Goal: Information Seeking & Learning: Learn about a topic

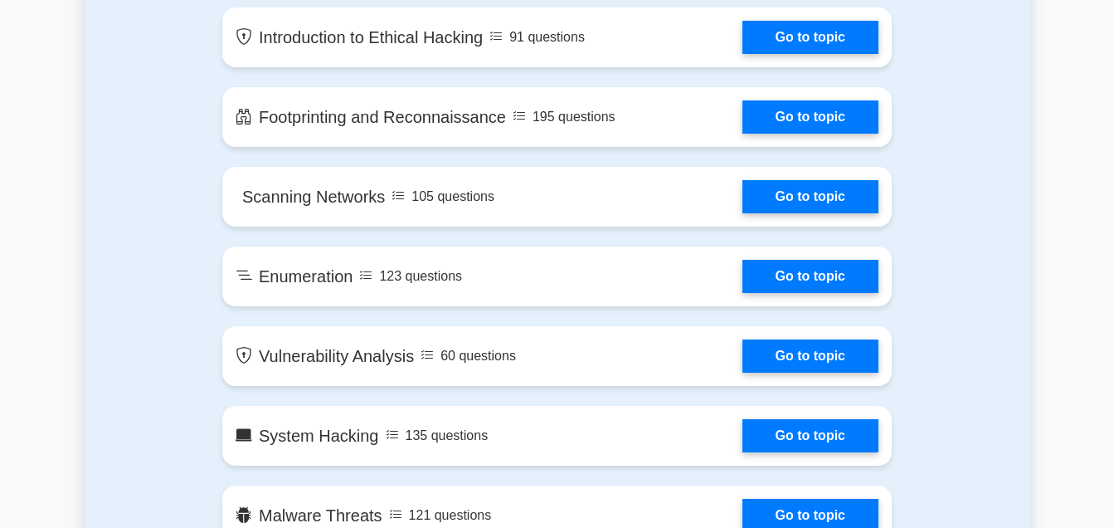
scroll to position [747, 0]
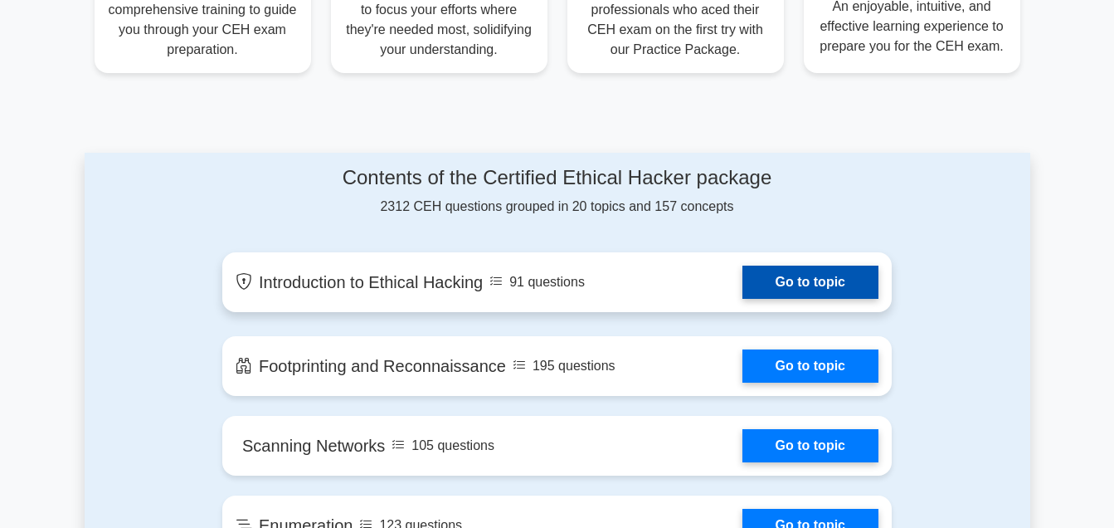
click at [788, 278] on link "Go to topic" at bounding box center [811, 282] width 136 height 33
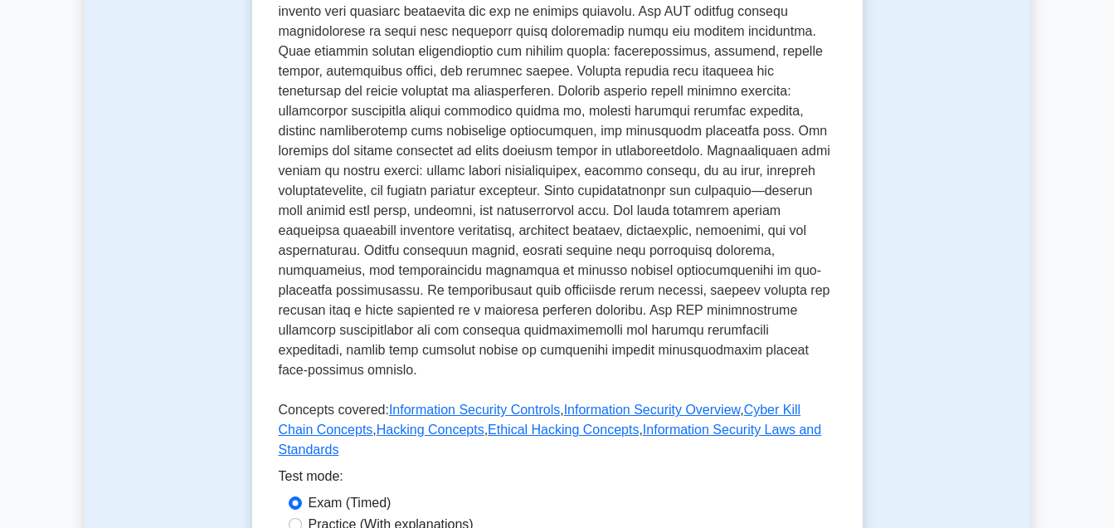
scroll to position [747, 0]
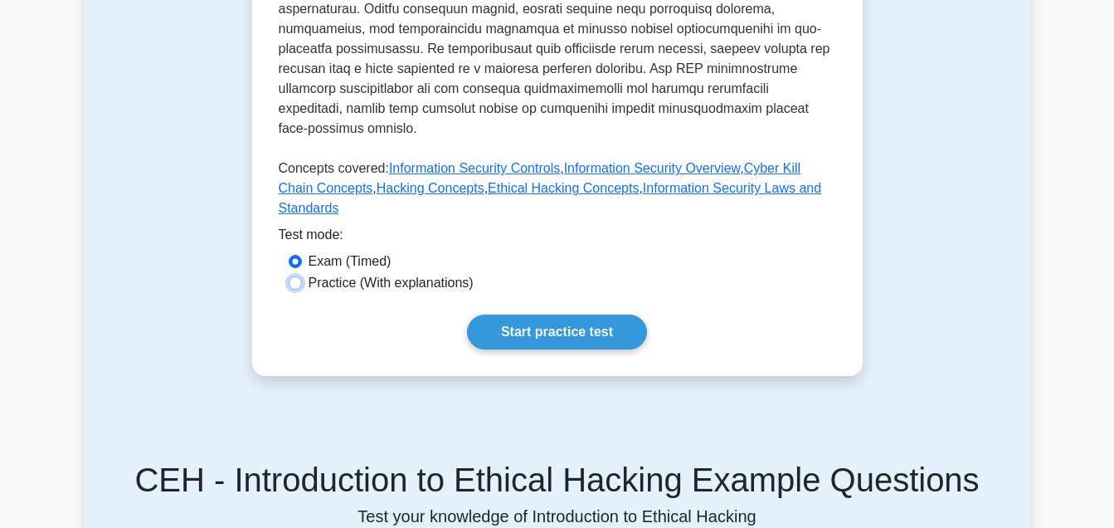
click at [295, 276] on input "Practice (With explanations)" at bounding box center [295, 282] width 13 height 13
radio input "true"
click at [559, 314] on link "Start practice test" at bounding box center [557, 331] width 180 height 35
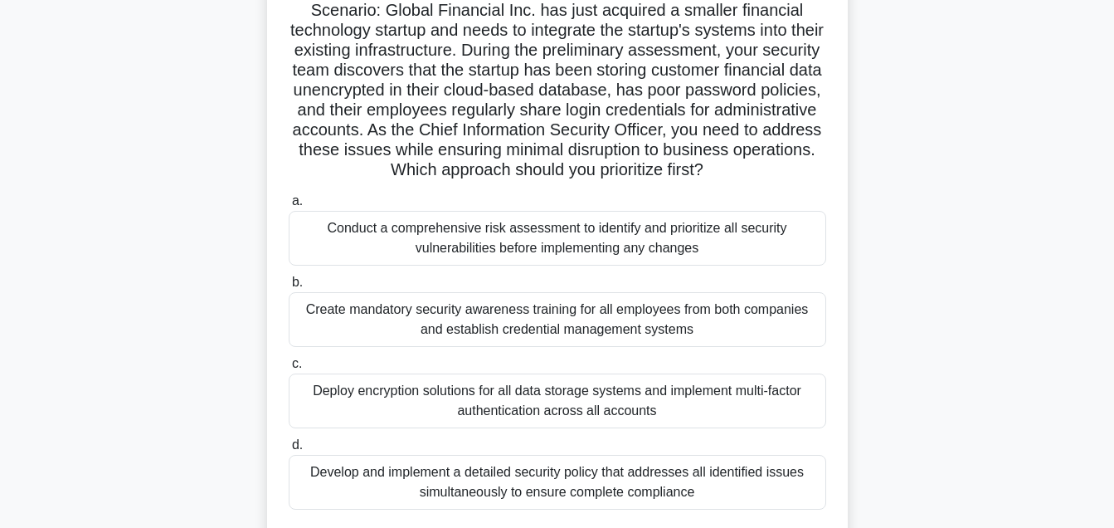
scroll to position [37, 0]
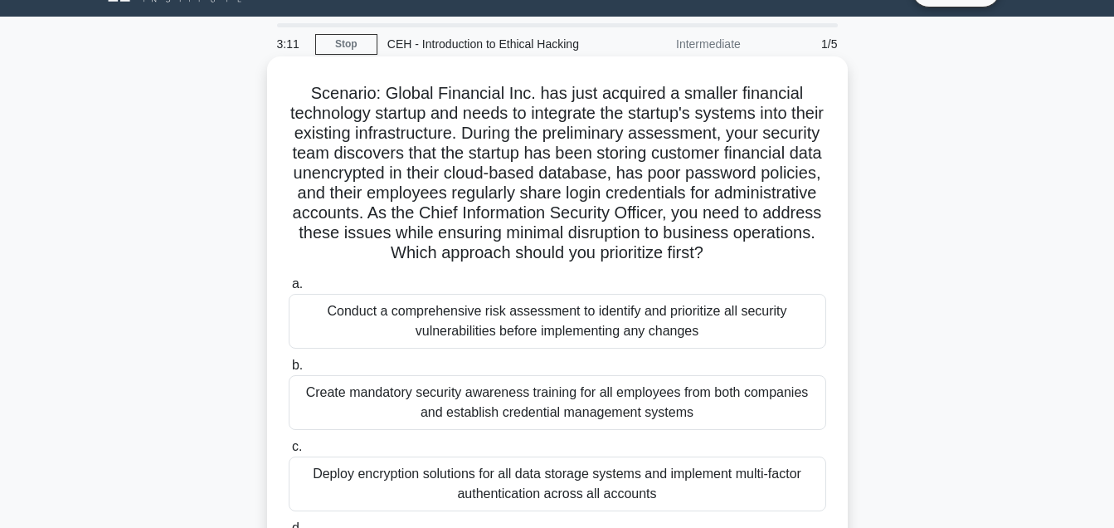
click at [478, 317] on div "Conduct a comprehensive risk assessment to identify and prioritize all security…" at bounding box center [558, 321] width 538 height 55
click at [289, 290] on input "a. Conduct a comprehensive risk assessment to identify and prioritize all secur…" at bounding box center [289, 284] width 0 height 11
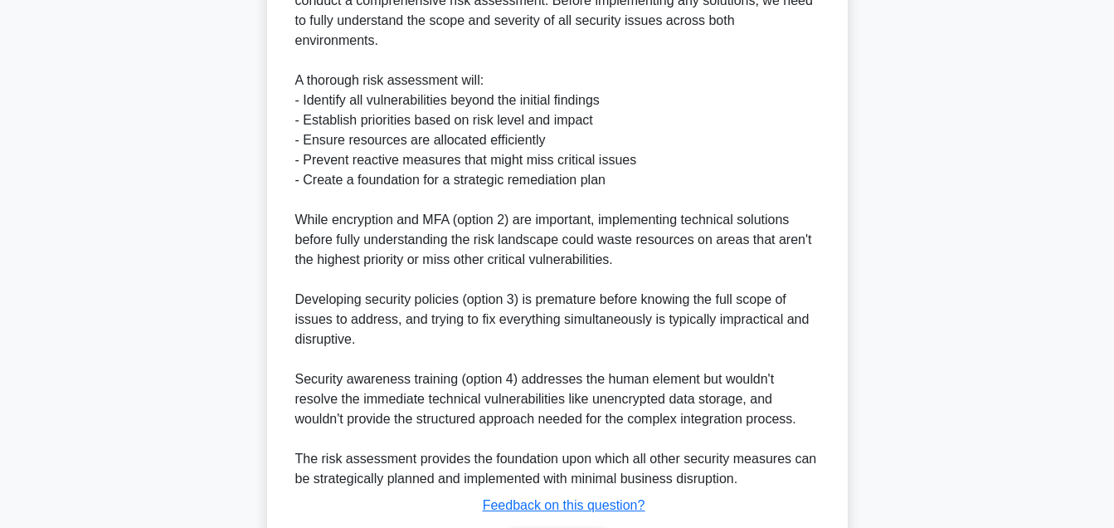
scroll to position [815, 0]
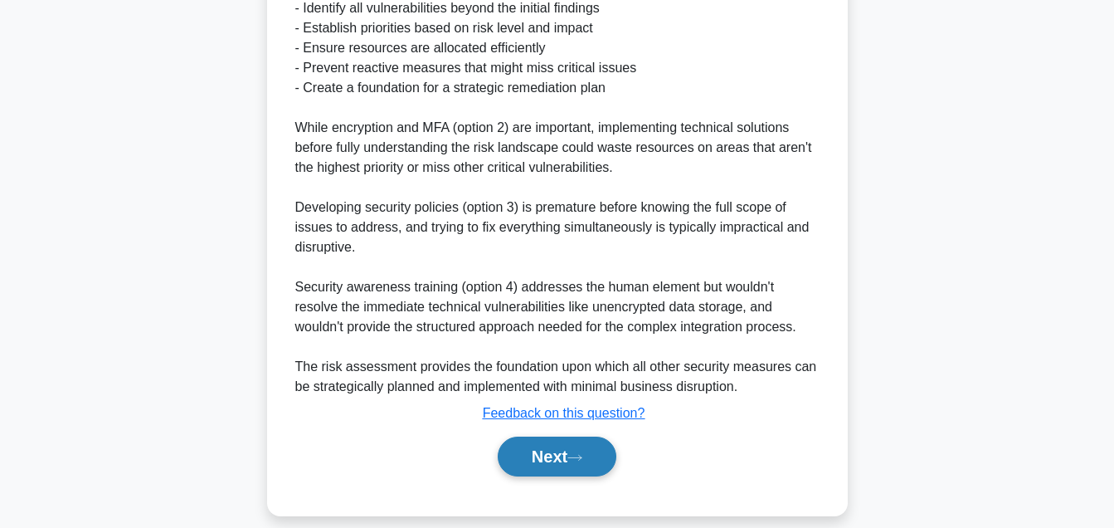
click at [556, 436] on button "Next" at bounding box center [557, 456] width 119 height 40
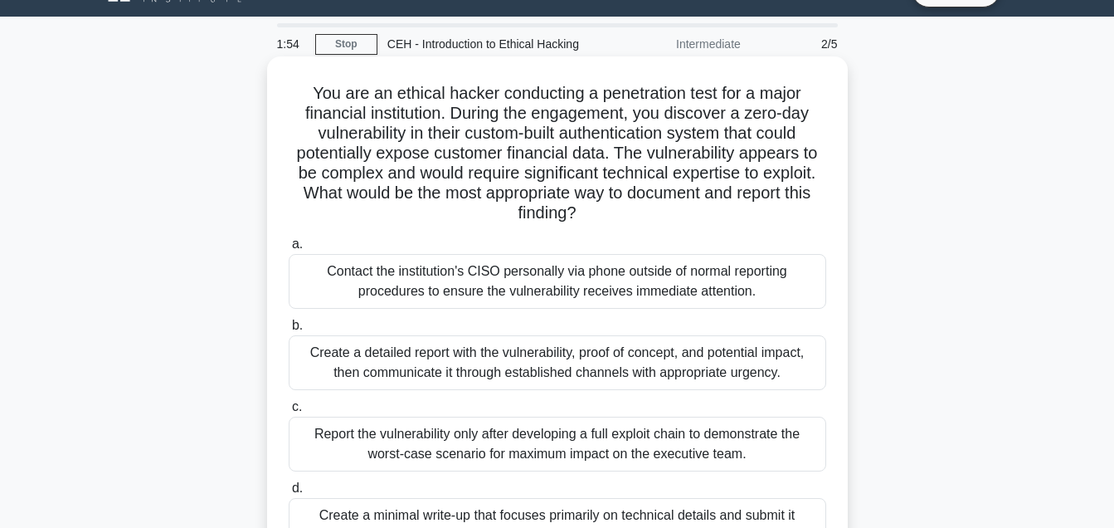
scroll to position [119, 0]
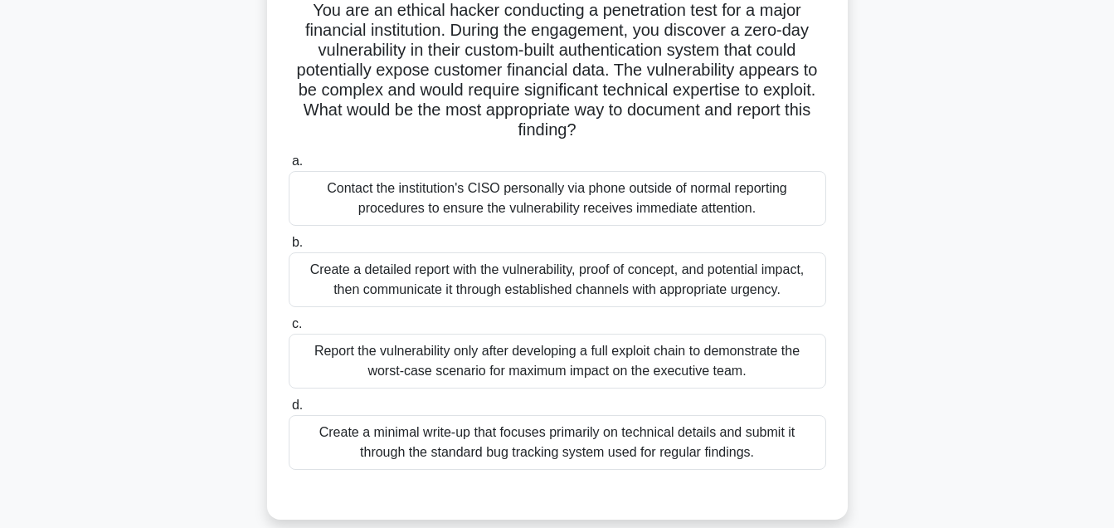
click at [476, 284] on div "Create a detailed report with the vulnerability, proof of concept, and potentia…" at bounding box center [558, 279] width 538 height 55
click at [289, 248] on input "b. Create a detailed report with the vulnerability, proof of concept, and poten…" at bounding box center [289, 242] width 0 height 11
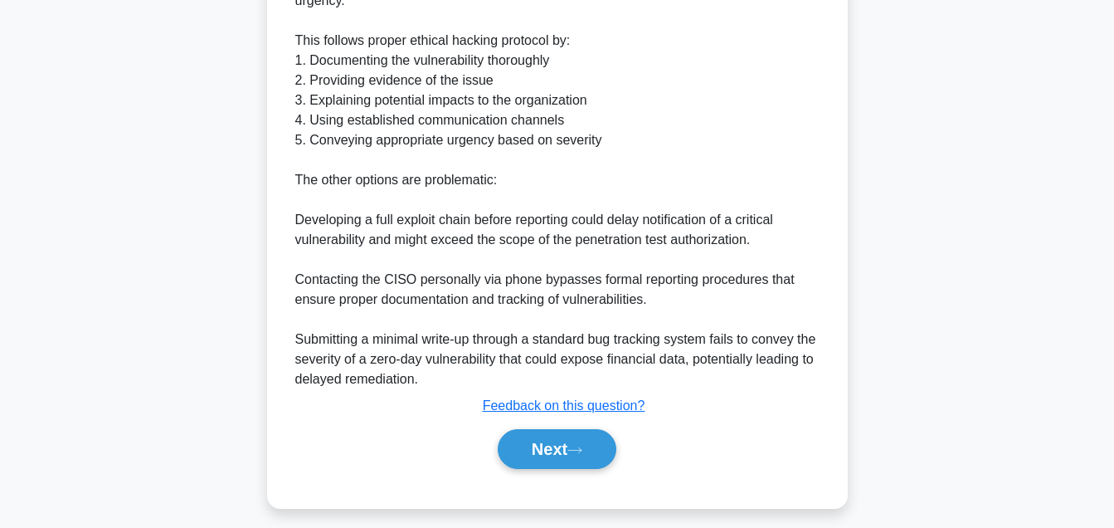
scroll to position [715, 0]
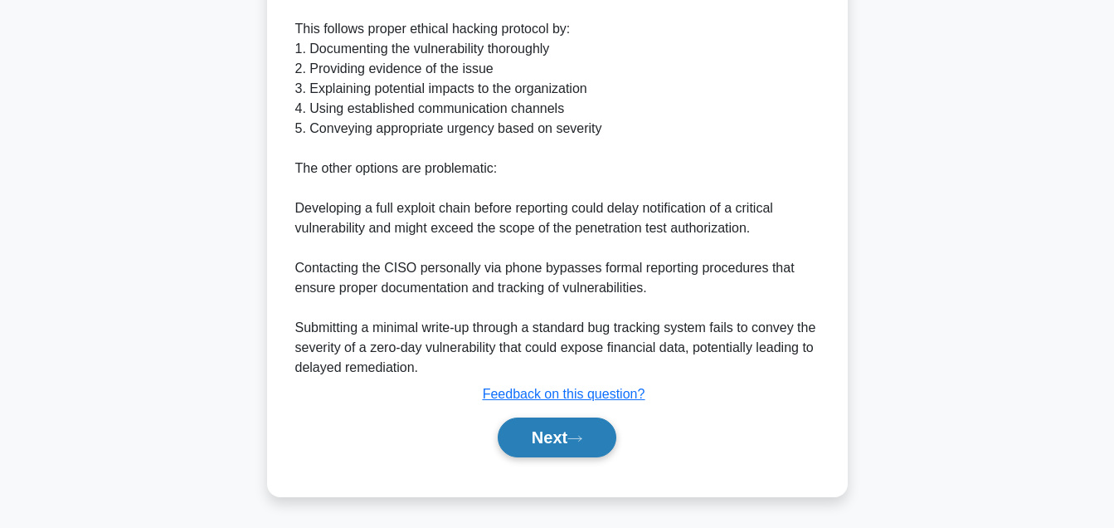
click at [559, 438] on button "Next" at bounding box center [557, 437] width 119 height 40
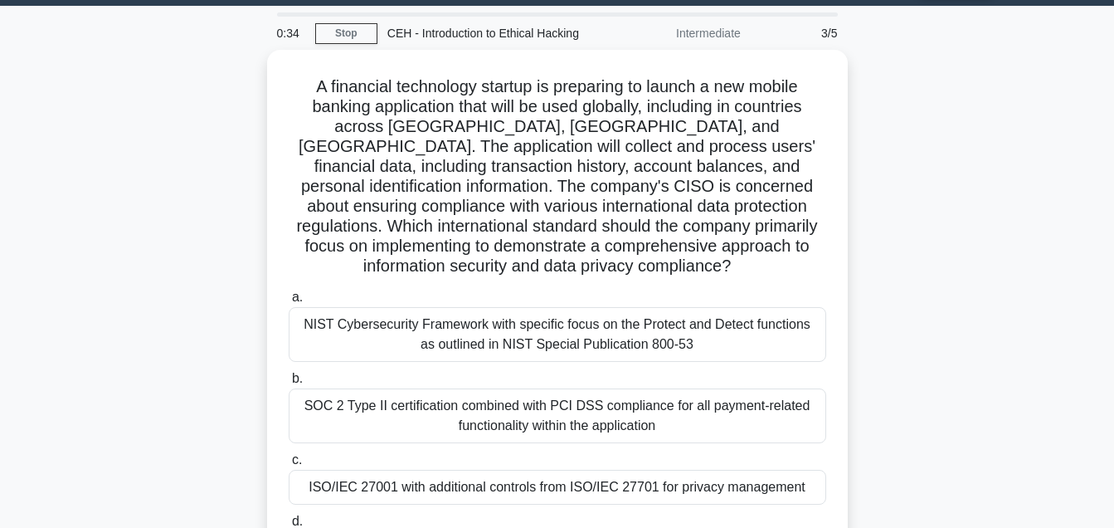
scroll to position [0, 0]
